Goal: Information Seeking & Learning: Learn about a topic

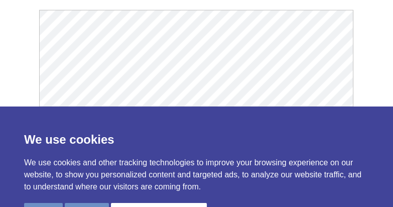
scroll to position [1910, 0]
click at [22, 68] on div "Arima-HiC+ Publications Powered by Bioz © 2025 See more details on Bioz" at bounding box center [196, 87] width 393 height 357
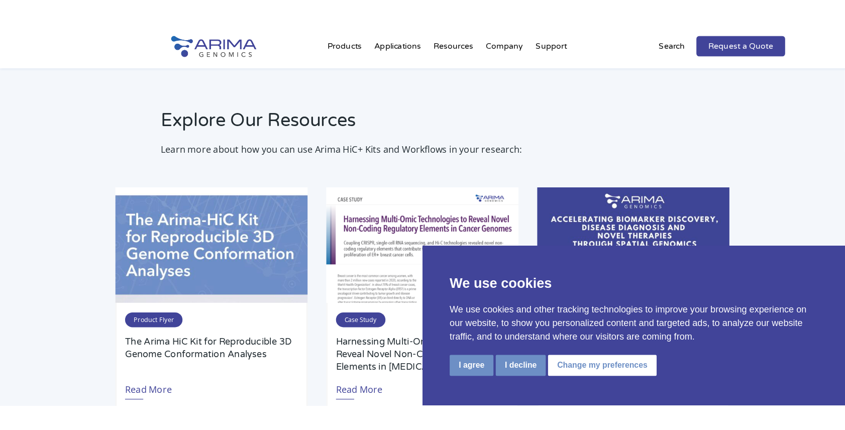
scroll to position [1904, 0]
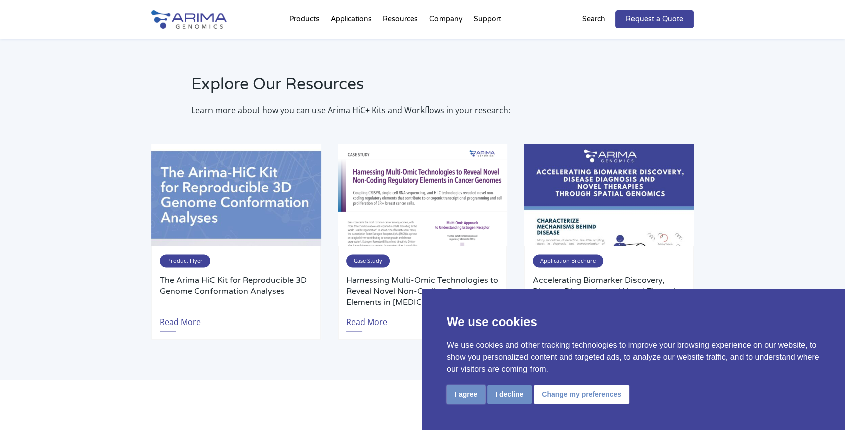
click at [393, 206] on button "I agree" at bounding box center [465, 394] width 39 height 19
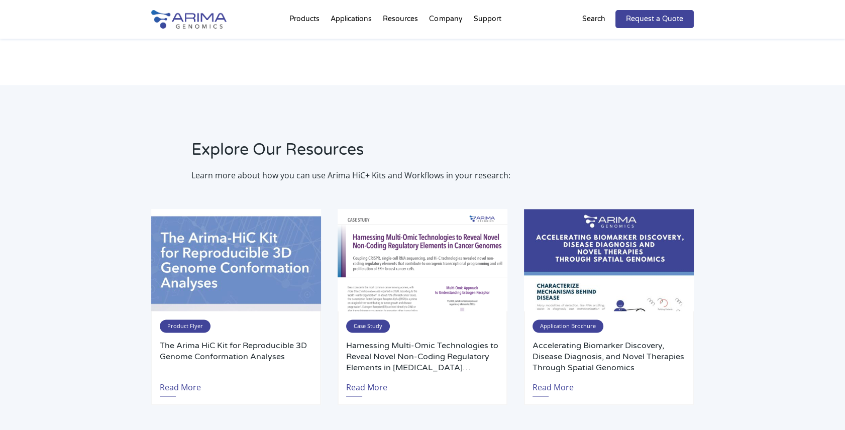
scroll to position [1824, 0]
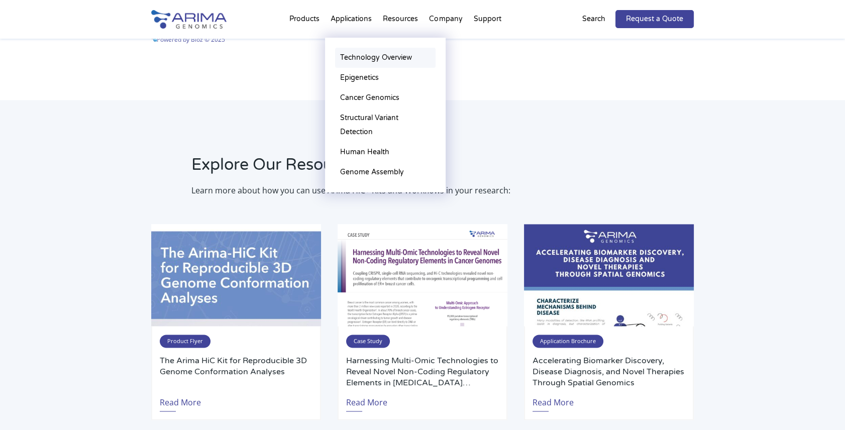
click at [358, 61] on link "Technology Overview" at bounding box center [385, 58] width 100 height 20
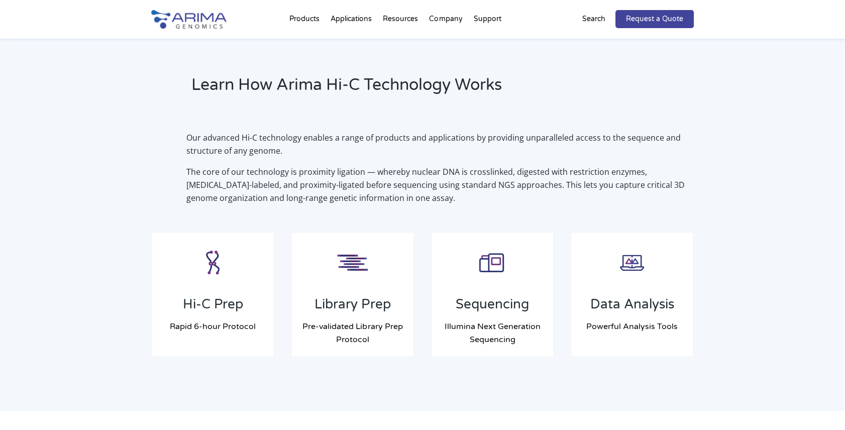
scroll to position [658, 0]
